Goal: Find contact information: Find contact information

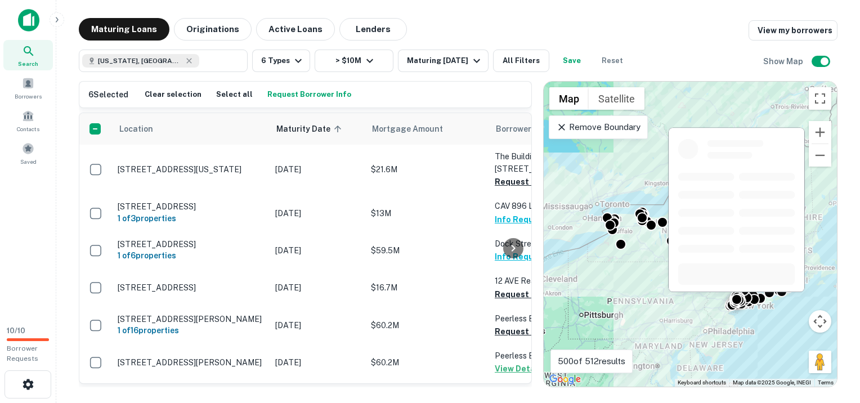
scroll to position [1805, 0]
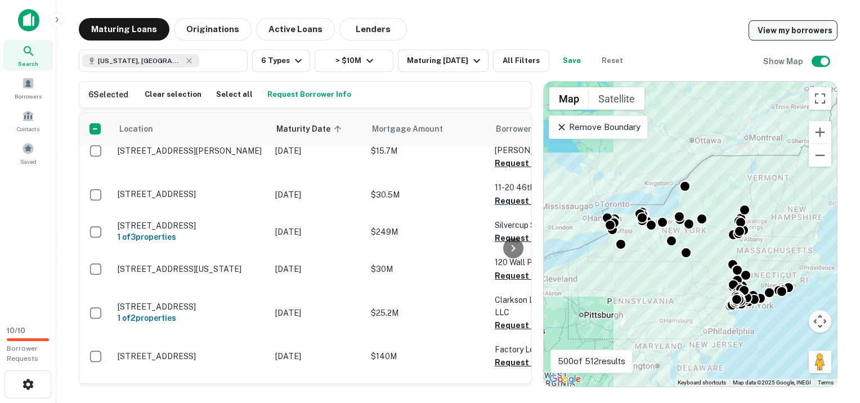
click at [793, 30] on link "View my borrowers" at bounding box center [793, 30] width 89 height 20
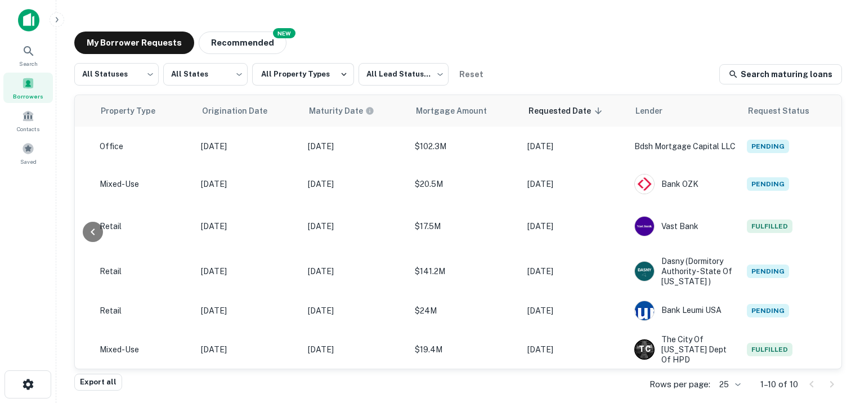
scroll to position [0, 450]
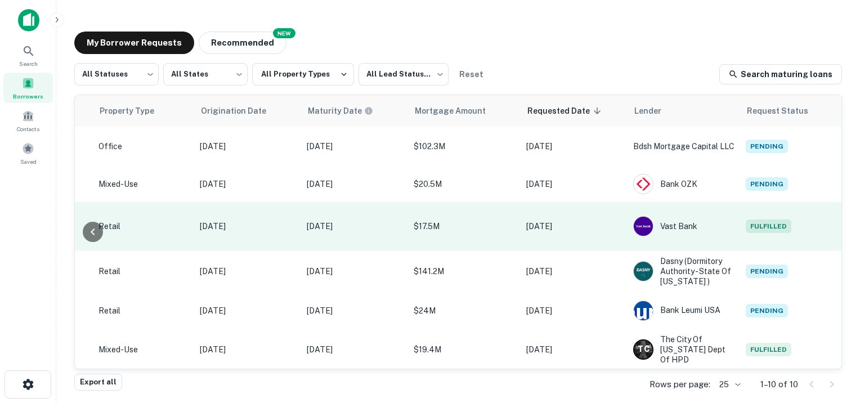
click at [757, 220] on span "Fulfilled" at bounding box center [769, 227] width 46 height 14
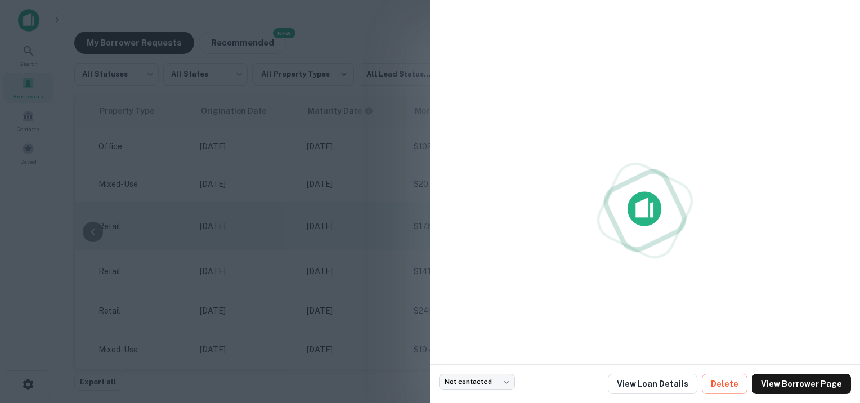
click at [757, 218] on div at bounding box center [645, 210] width 412 height 403
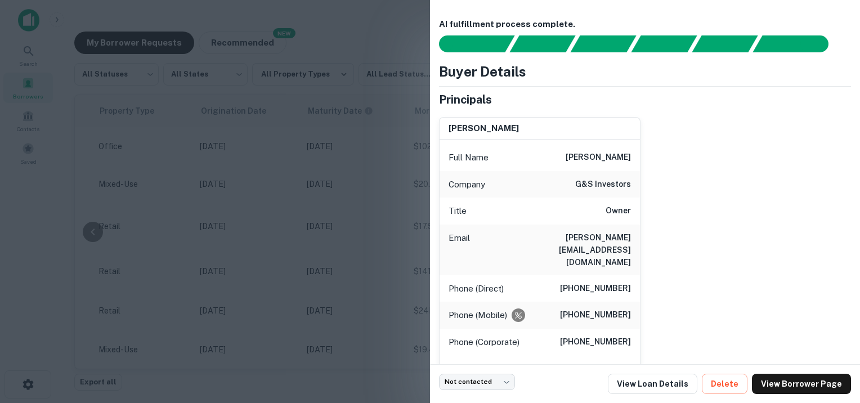
click at [554, 238] on h6 "[PERSON_NAME][EMAIL_ADDRESS][DOMAIN_NAME]" at bounding box center [563, 249] width 135 height 37
drag, startPoint x: 538, startPoint y: 238, endPoint x: 627, endPoint y: 242, distance: 89.1
click at [627, 242] on div "Email [PERSON_NAME][EMAIL_ADDRESS][DOMAIN_NAME]" at bounding box center [540, 250] width 200 height 51
drag, startPoint x: 627, startPoint y: 242, endPoint x: 591, endPoint y: 238, distance: 36.9
copy h6 "[PERSON_NAME][EMAIL_ADDRESS][DOMAIN_NAME]"
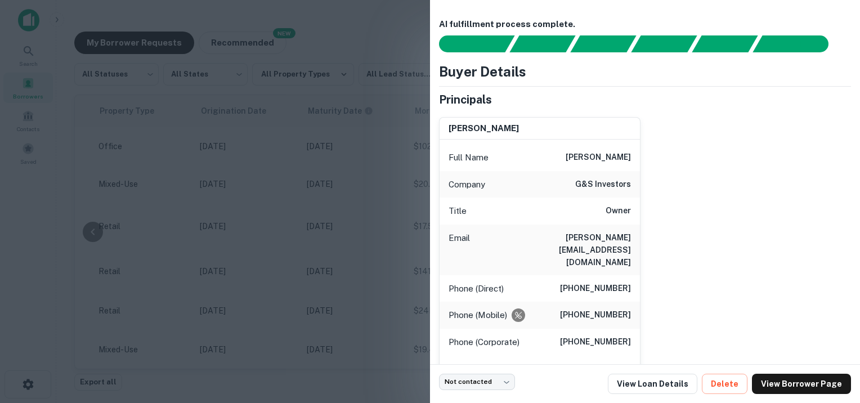
click at [359, 264] on div at bounding box center [430, 201] width 860 height 403
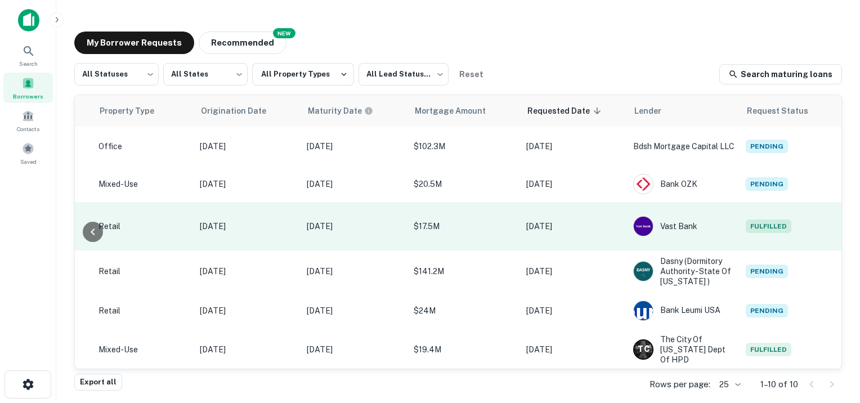
click at [752, 223] on span "Fulfilled" at bounding box center [769, 227] width 46 height 14
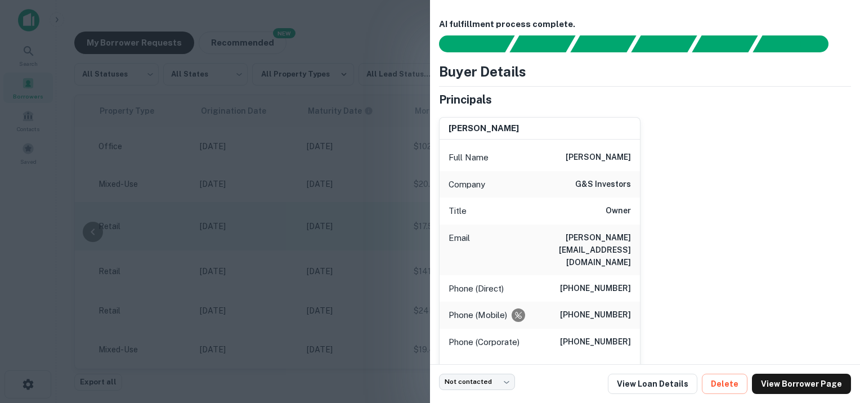
click at [752, 223] on div "[PERSON_NAME] Full Name [PERSON_NAME] Company g&s investors Title Owner Email […" at bounding box center [640, 271] width 421 height 327
drag, startPoint x: 628, startPoint y: 236, endPoint x: 537, endPoint y: 238, distance: 91.8
click at [537, 238] on div "Email [PERSON_NAME][EMAIL_ADDRESS][DOMAIN_NAME]" at bounding box center [540, 250] width 200 height 51
drag, startPoint x: 537, startPoint y: 238, endPoint x: 543, endPoint y: 235, distance: 7.6
copy h6 "[PERSON_NAME][EMAIL_ADDRESS][DOMAIN_NAME]"
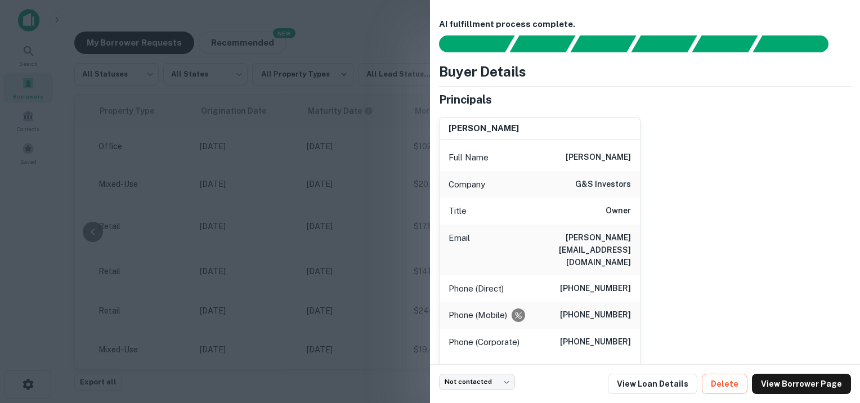
click at [401, 223] on div at bounding box center [430, 201] width 860 height 403
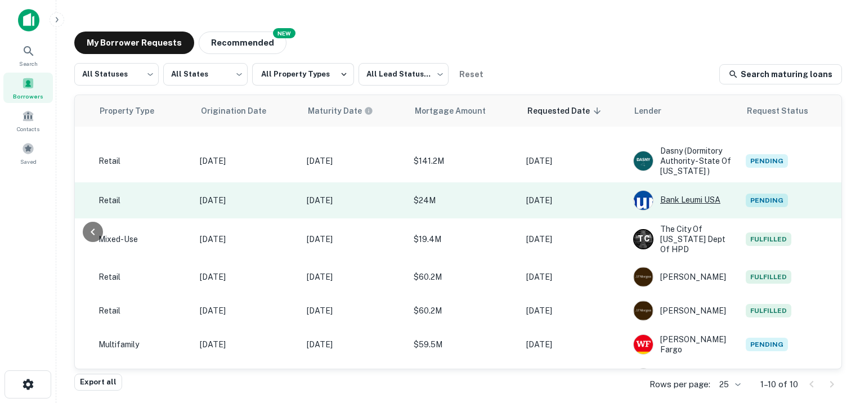
scroll to position [122, 450]
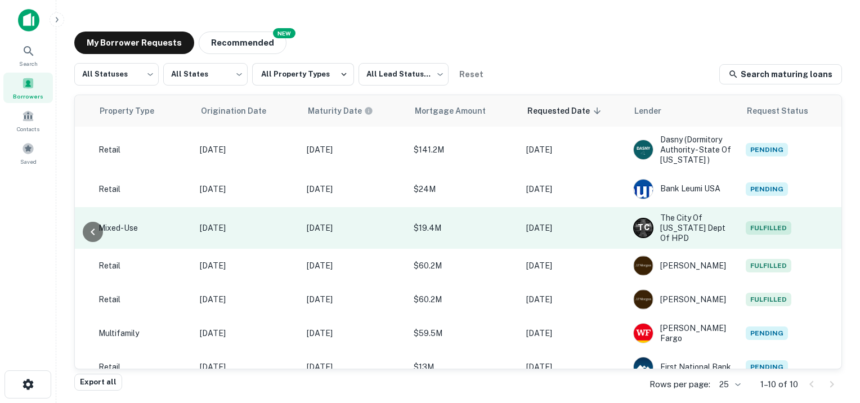
click at [758, 221] on span "Fulfilled" at bounding box center [769, 228] width 46 height 14
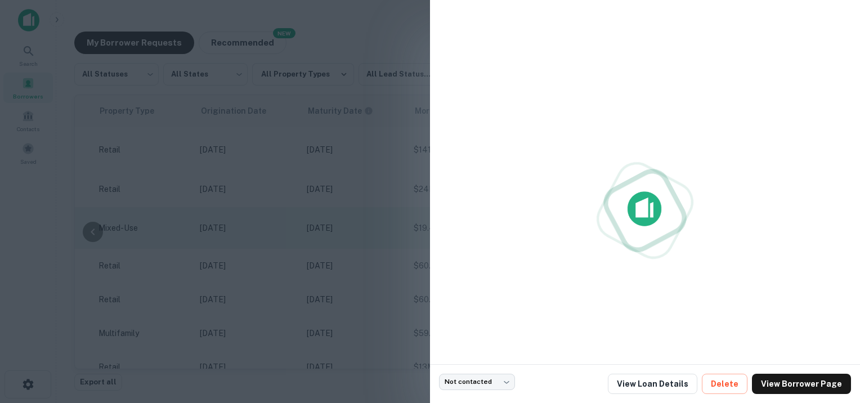
click at [758, 205] on div at bounding box center [645, 210] width 412 height 403
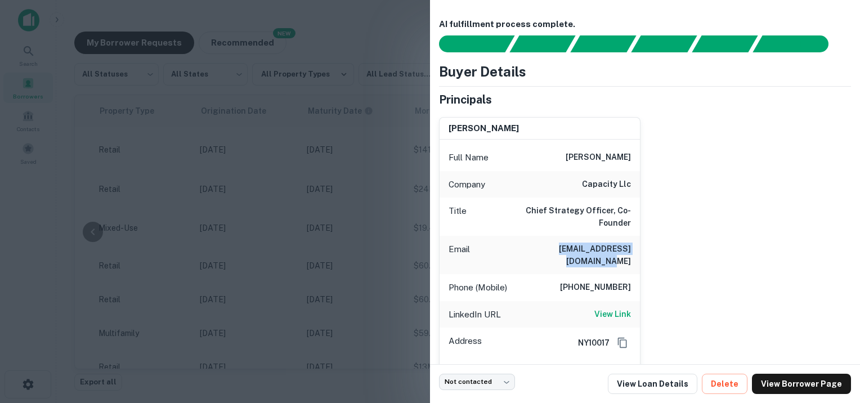
drag, startPoint x: 525, startPoint y: 236, endPoint x: 662, endPoint y: 240, distance: 136.9
click at [662, 240] on div "[PERSON_NAME] Full Name [PERSON_NAME] Company capacity llc Title Chief Strategy…" at bounding box center [640, 249] width 421 height 282
copy h6 "[EMAIL_ADDRESS][DOMAIN_NAME]"
click at [390, 295] on div at bounding box center [430, 201] width 860 height 403
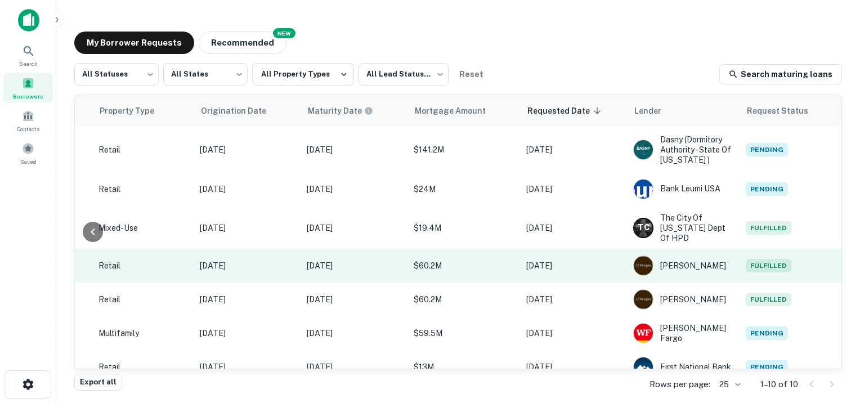
click at [760, 259] on span "Fulfilled" at bounding box center [769, 266] width 46 height 14
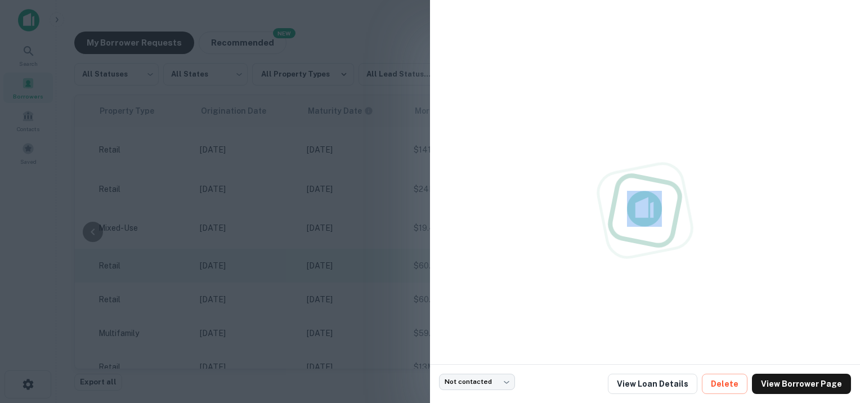
click at [760, 240] on div at bounding box center [645, 210] width 412 height 403
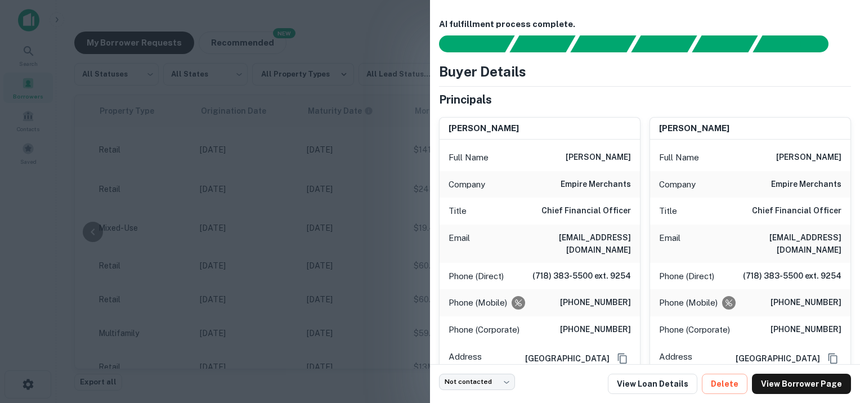
click at [627, 238] on div "Email [EMAIL_ADDRESS][DOMAIN_NAME]" at bounding box center [540, 244] width 200 height 38
drag, startPoint x: 626, startPoint y: 234, endPoint x: 509, endPoint y: 236, distance: 116.6
click at [509, 236] on div "Email [EMAIL_ADDRESS][DOMAIN_NAME]" at bounding box center [540, 244] width 200 height 38
drag, startPoint x: 509, startPoint y: 236, endPoint x: 522, endPoint y: 236, distance: 13.0
copy h6 "[EMAIL_ADDRESS][DOMAIN_NAME]"
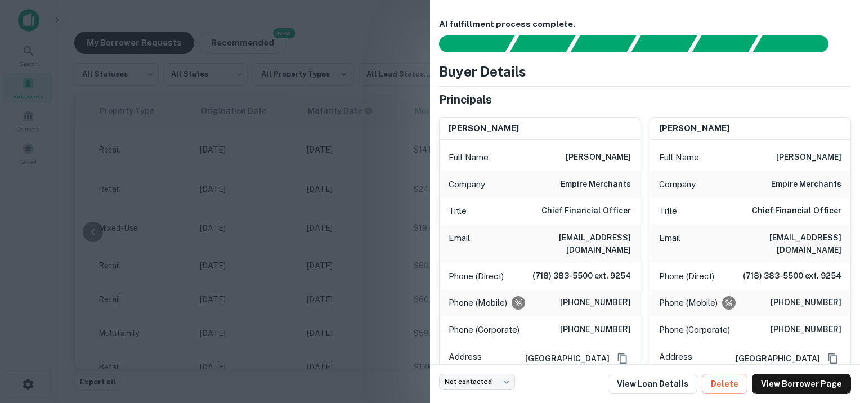
click at [396, 298] on div at bounding box center [430, 201] width 860 height 403
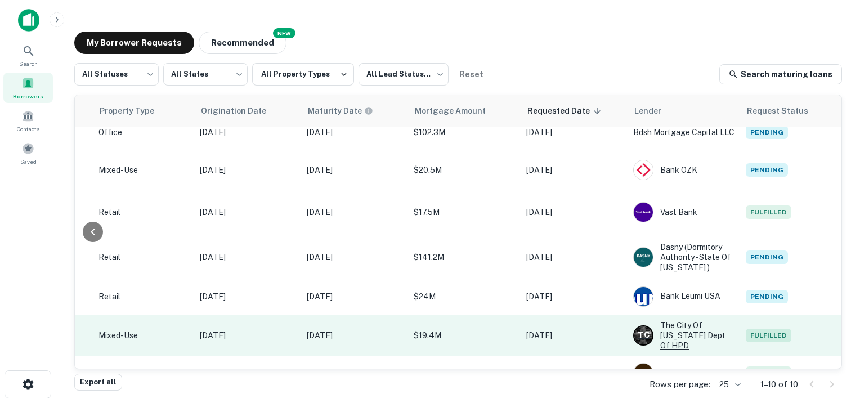
scroll to position [0, 450]
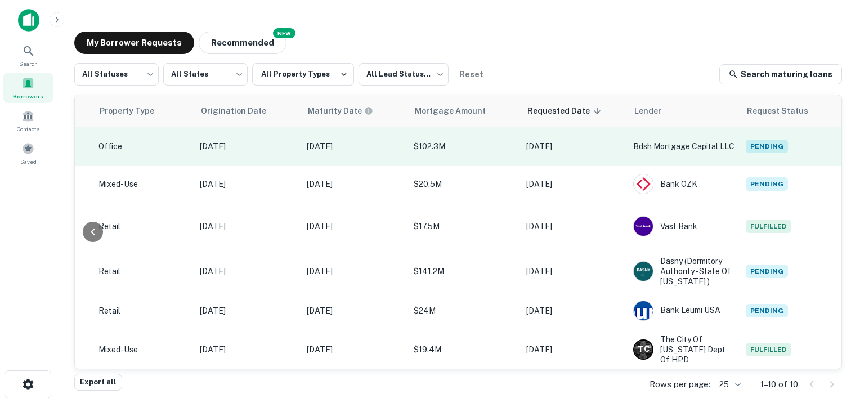
click at [770, 149] on span "Pending" at bounding box center [767, 147] width 42 height 14
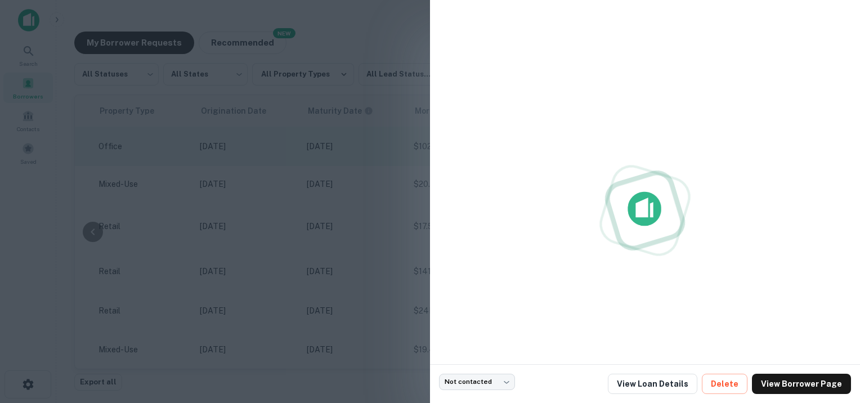
click at [770, 149] on div at bounding box center [645, 210] width 412 height 403
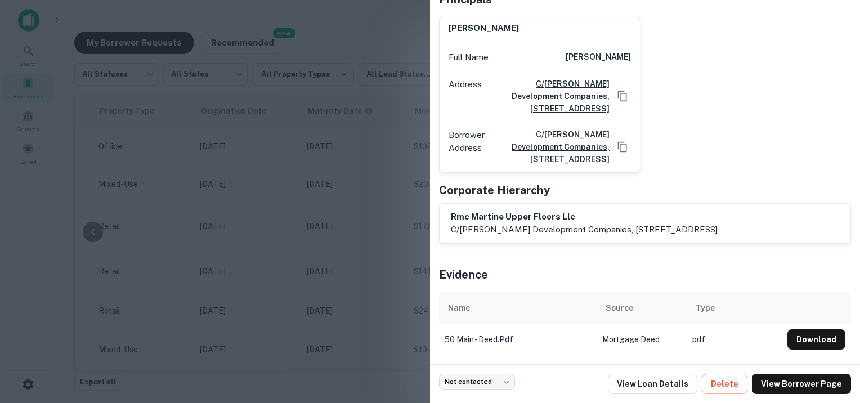
scroll to position [0, 0]
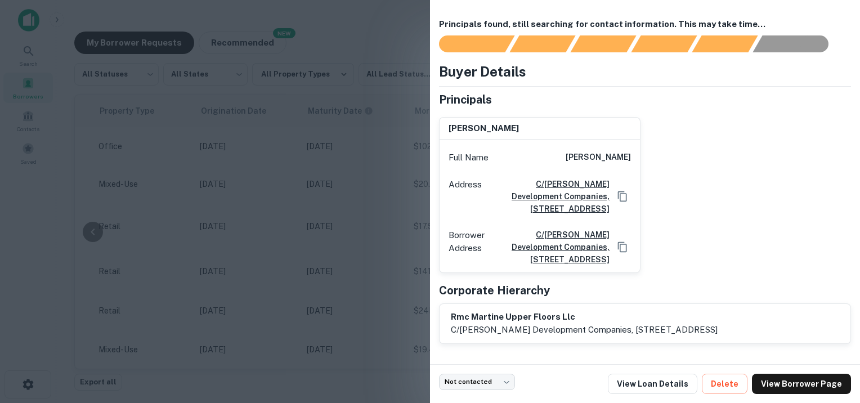
click at [355, 92] on div at bounding box center [430, 201] width 860 height 403
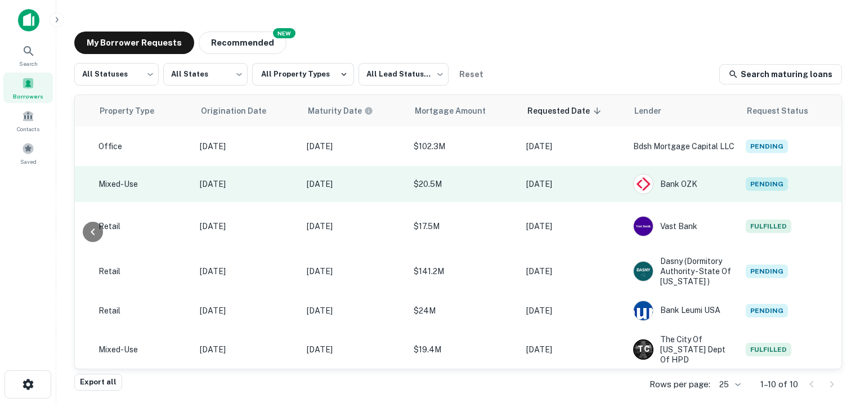
click at [766, 188] on span "Pending" at bounding box center [767, 184] width 42 height 14
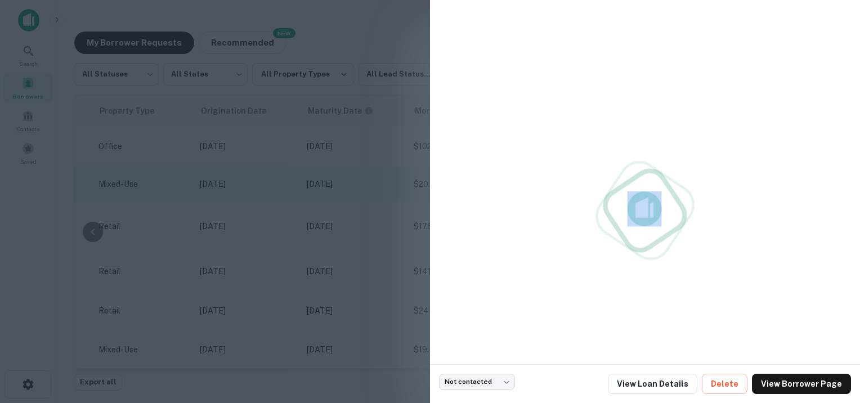
click at [766, 188] on div at bounding box center [645, 210] width 412 height 403
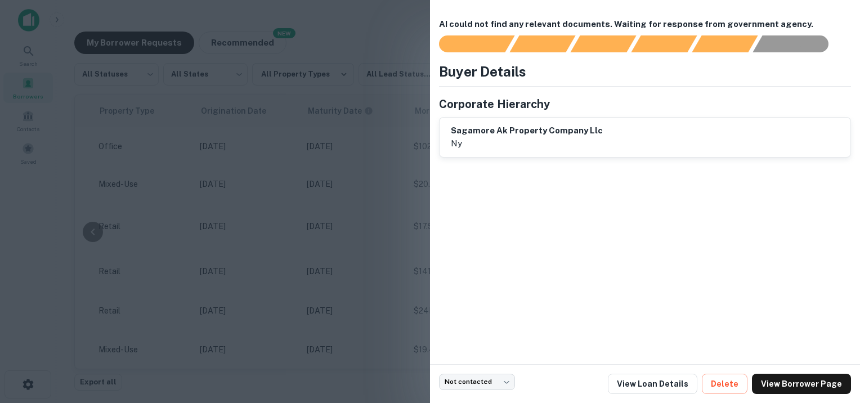
click at [550, 145] on p "ny" at bounding box center [527, 144] width 152 height 14
click at [363, 232] on div at bounding box center [430, 201] width 860 height 403
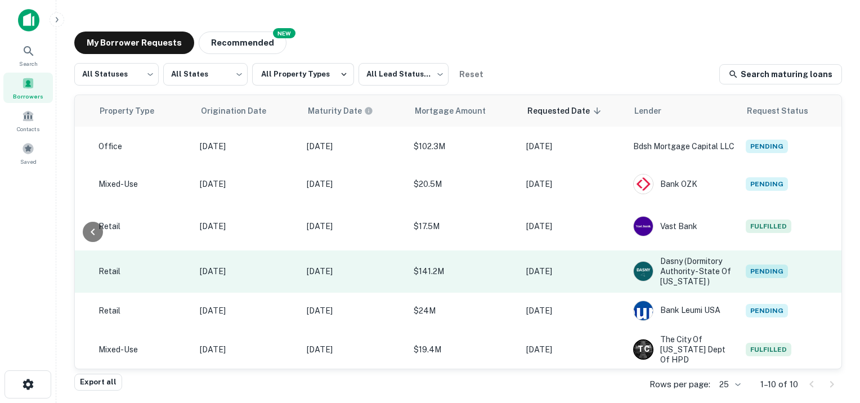
click at [749, 265] on span "Pending" at bounding box center [767, 272] width 42 height 14
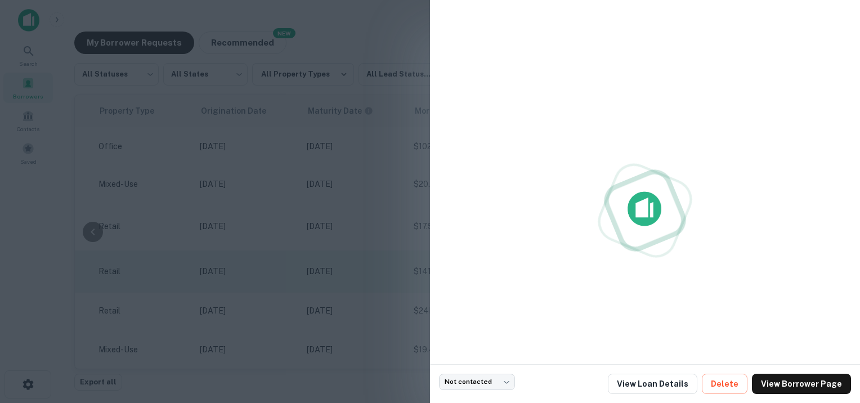
click at [749, 256] on div at bounding box center [645, 210] width 412 height 403
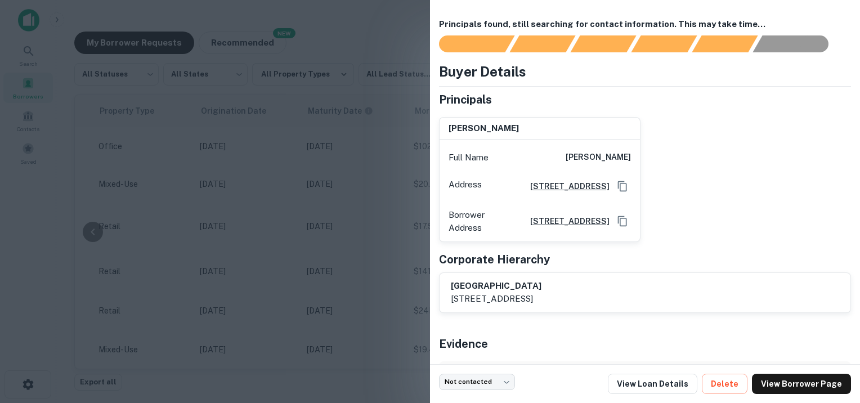
click at [363, 282] on div at bounding box center [430, 201] width 860 height 403
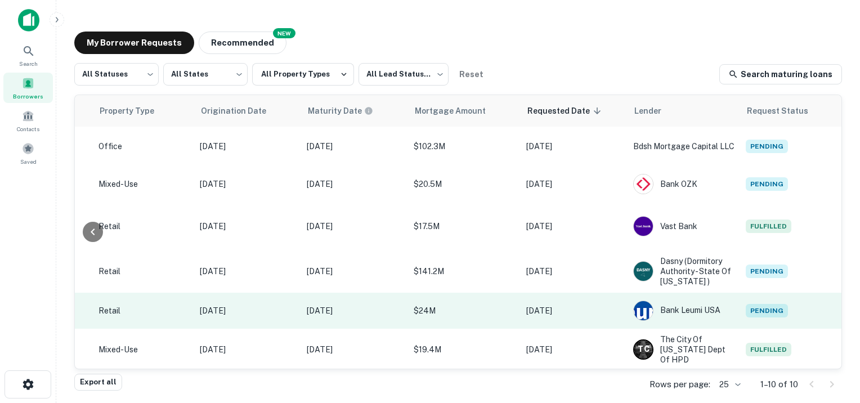
click at [759, 304] on span "Pending" at bounding box center [767, 311] width 42 height 14
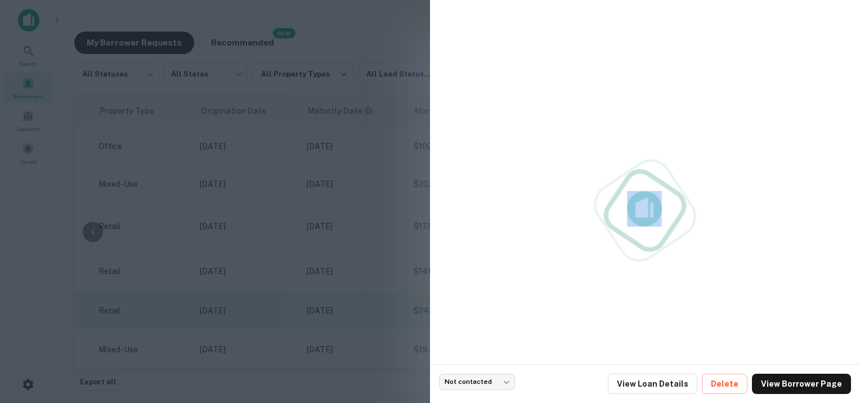
click at [759, 297] on div at bounding box center [645, 210] width 412 height 403
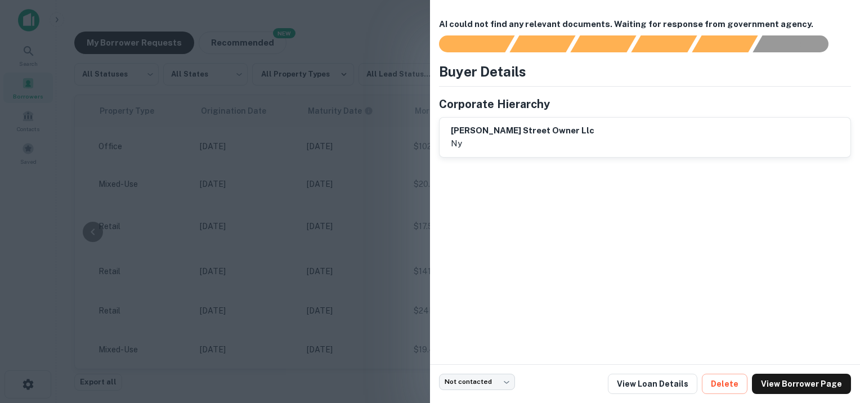
click at [382, 167] on div at bounding box center [430, 201] width 860 height 403
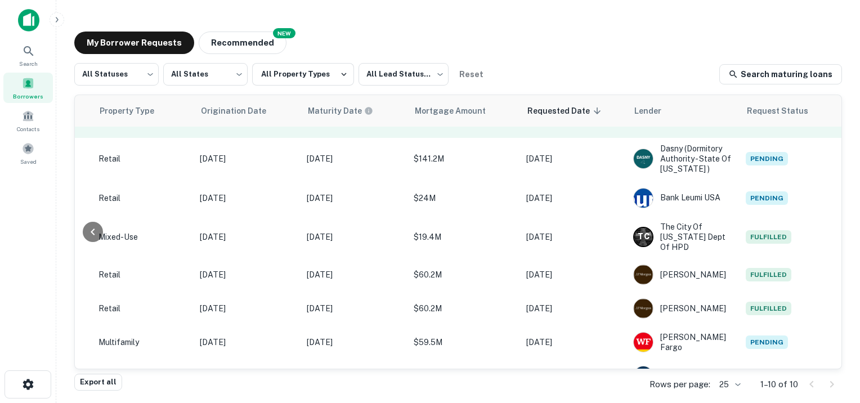
scroll to position [122, 450]
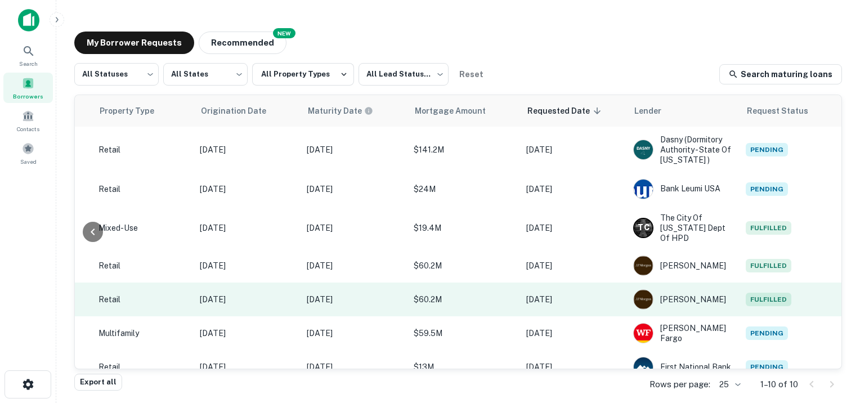
click at [755, 293] on span "Fulfilled" at bounding box center [769, 300] width 46 height 14
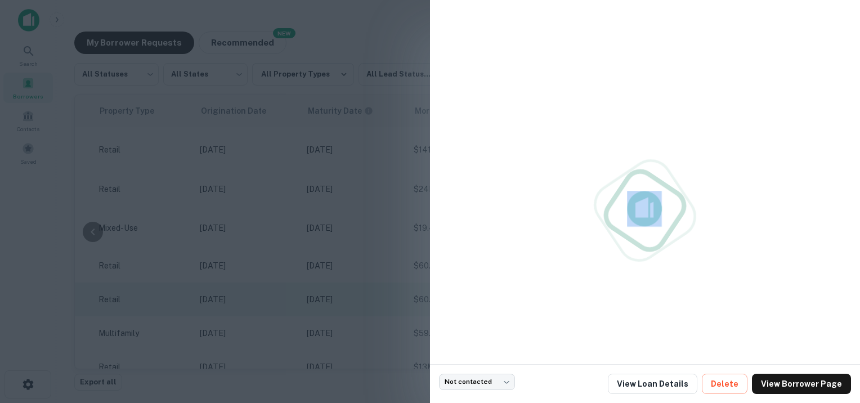
click at [755, 277] on div at bounding box center [645, 210] width 412 height 403
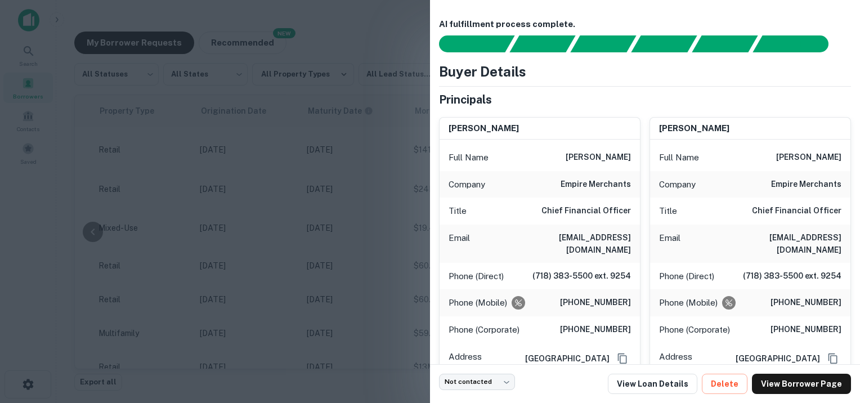
click at [403, 189] on div at bounding box center [430, 201] width 860 height 403
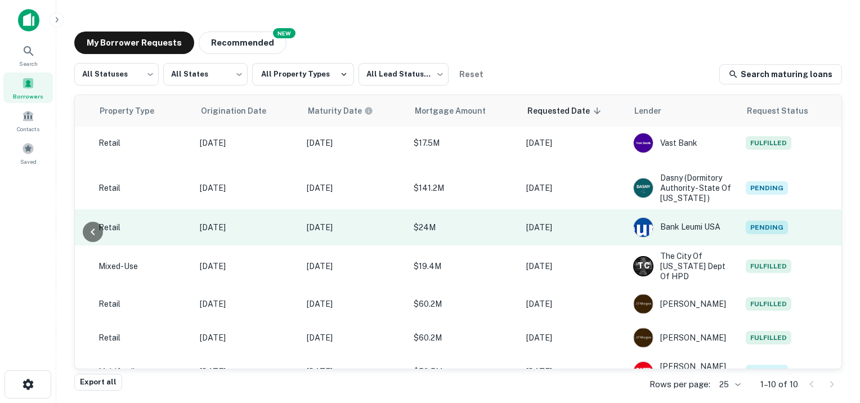
scroll to position [0, 450]
